Goal: Task Accomplishment & Management: Manage account settings

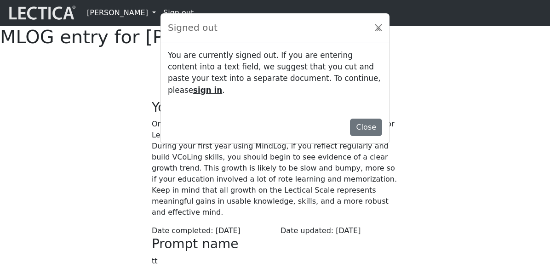
scroll to position [400, 0]
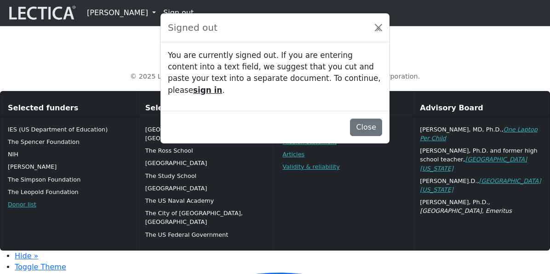
click at [280, 113] on div "Close" at bounding box center [274, 127] width 229 height 33
click at [222, 86] on link "sign in" at bounding box center [207, 90] width 29 height 9
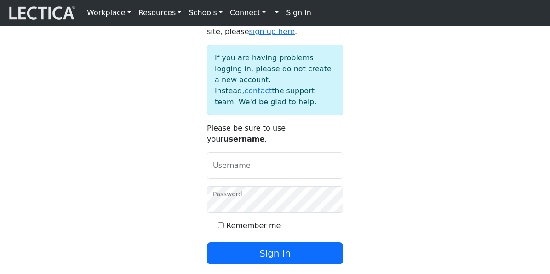
scroll to position [83, 0]
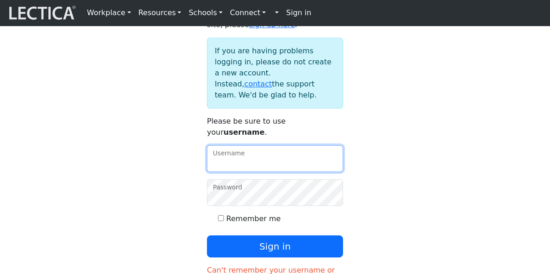
click at [244, 172] on input "Username" at bounding box center [275, 158] width 136 height 27
type input "amcorreia"
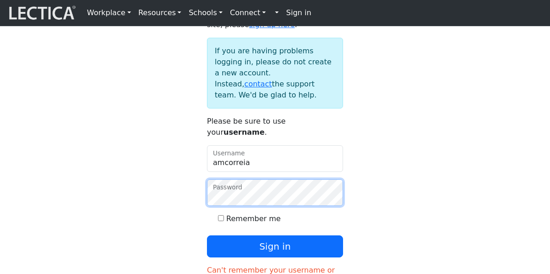
click at [207, 235] on button "Sign in" at bounding box center [275, 246] width 136 height 22
